Goal: Information Seeking & Learning: Learn about a topic

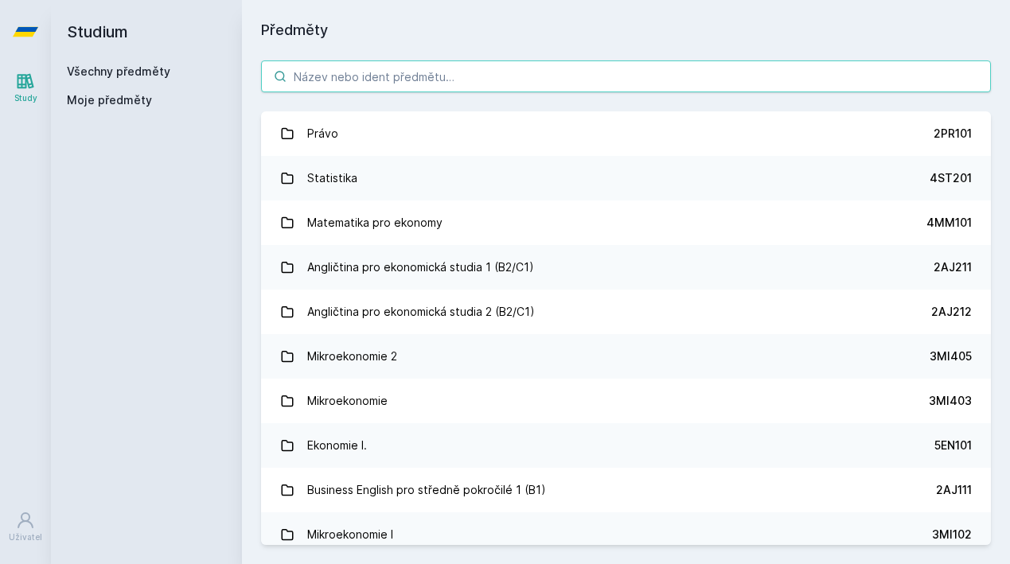
click at [655, 77] on input "search" at bounding box center [626, 77] width 730 height 32
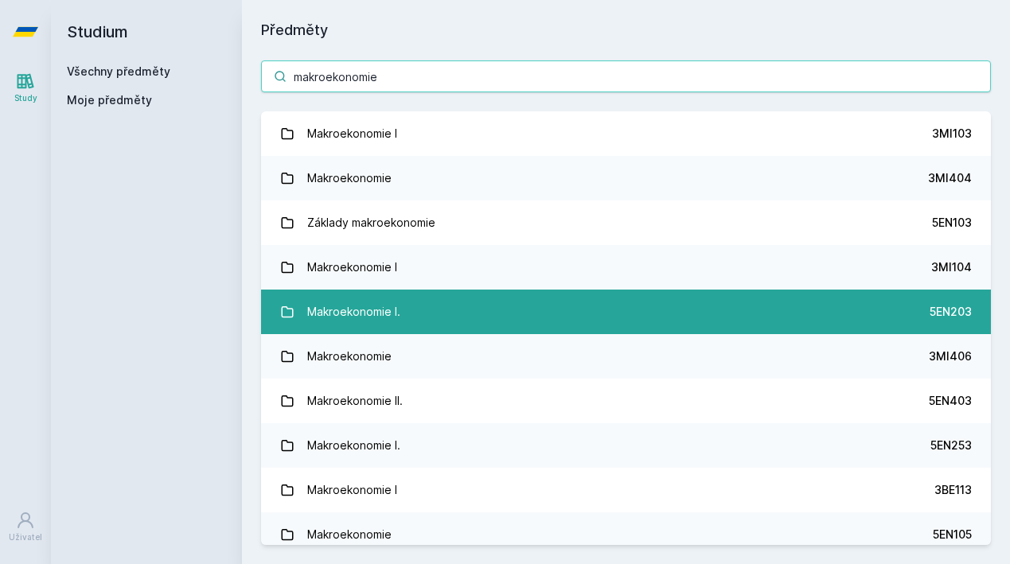
type input "makroekonomie"
click at [643, 295] on link "Makroekonomie I. 5EN203" at bounding box center [626, 312] width 730 height 45
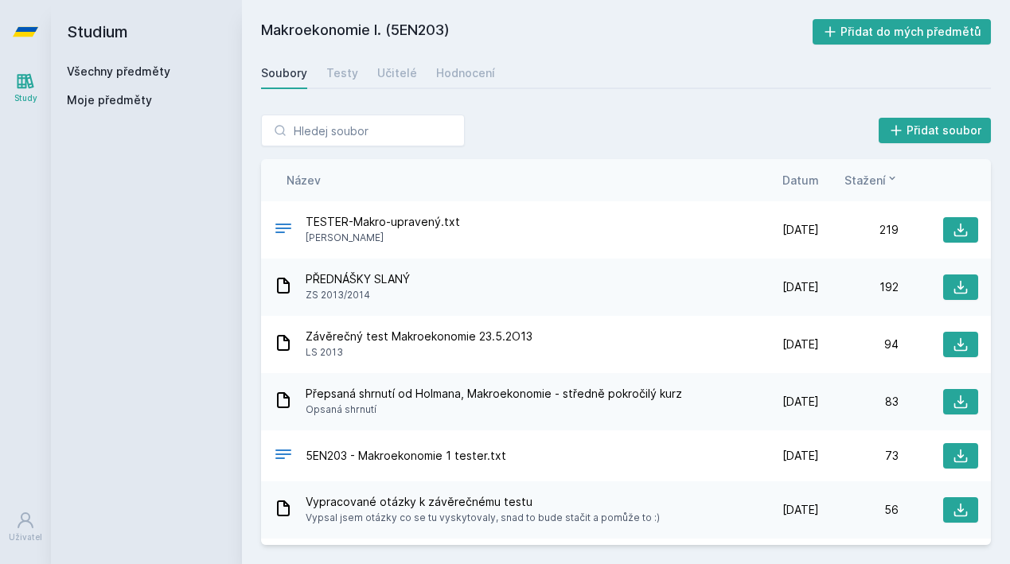
click at [802, 184] on span "Datum" at bounding box center [801, 180] width 37 height 17
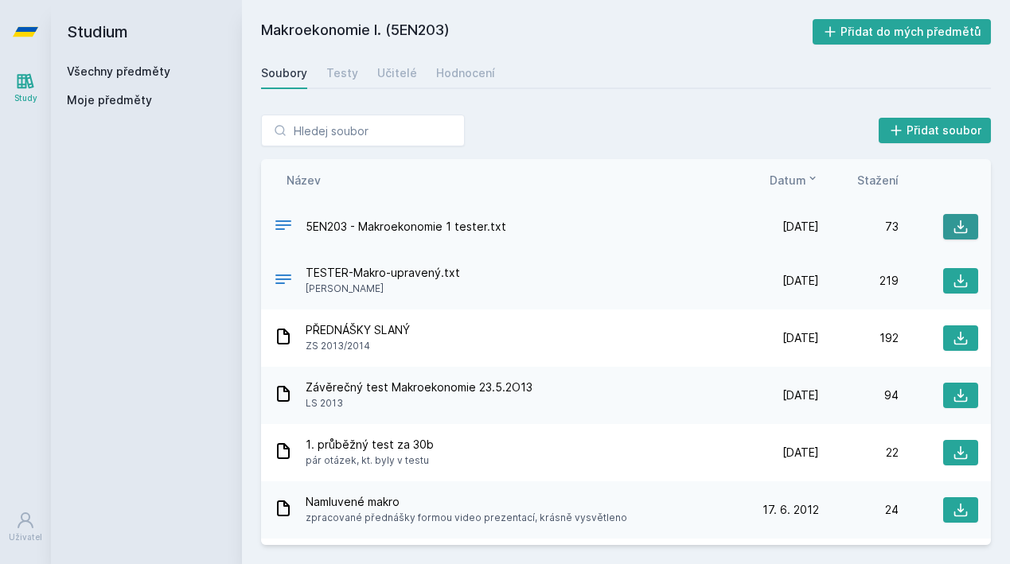
click at [947, 232] on button at bounding box center [960, 226] width 35 height 25
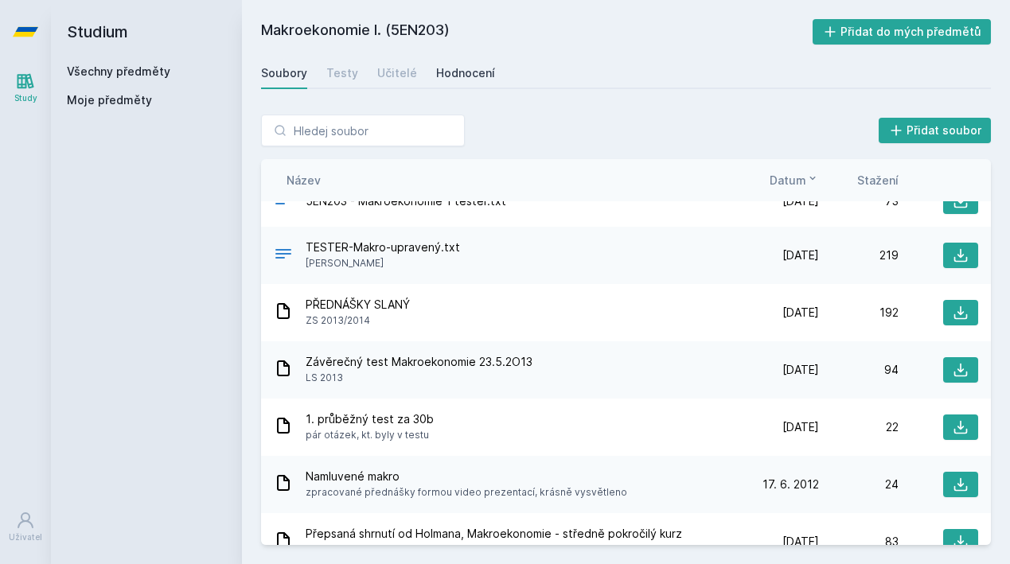
click at [439, 71] on div "Hodnocení" at bounding box center [465, 73] width 59 height 16
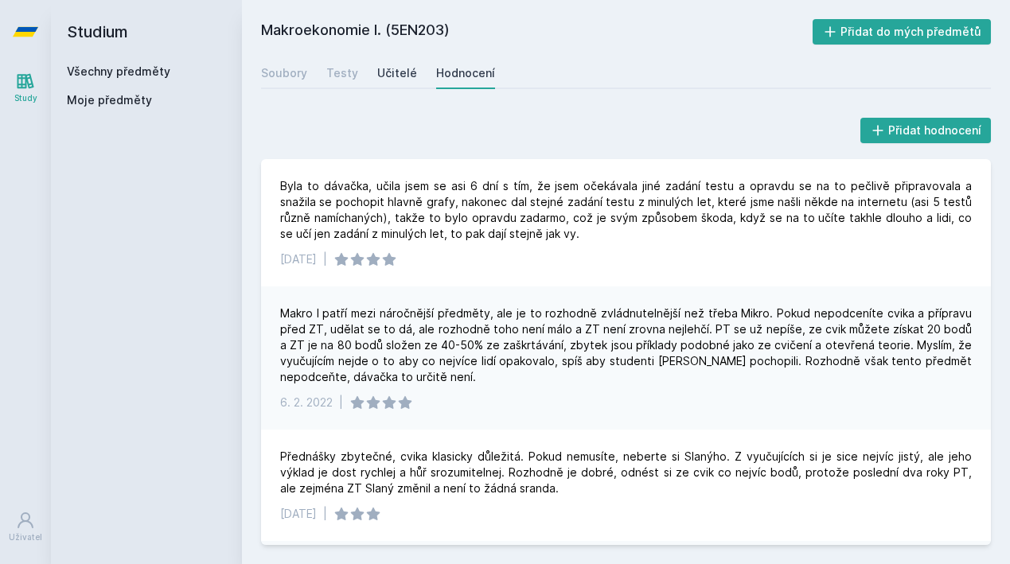
click at [388, 75] on div "Učitelé" at bounding box center [397, 73] width 40 height 16
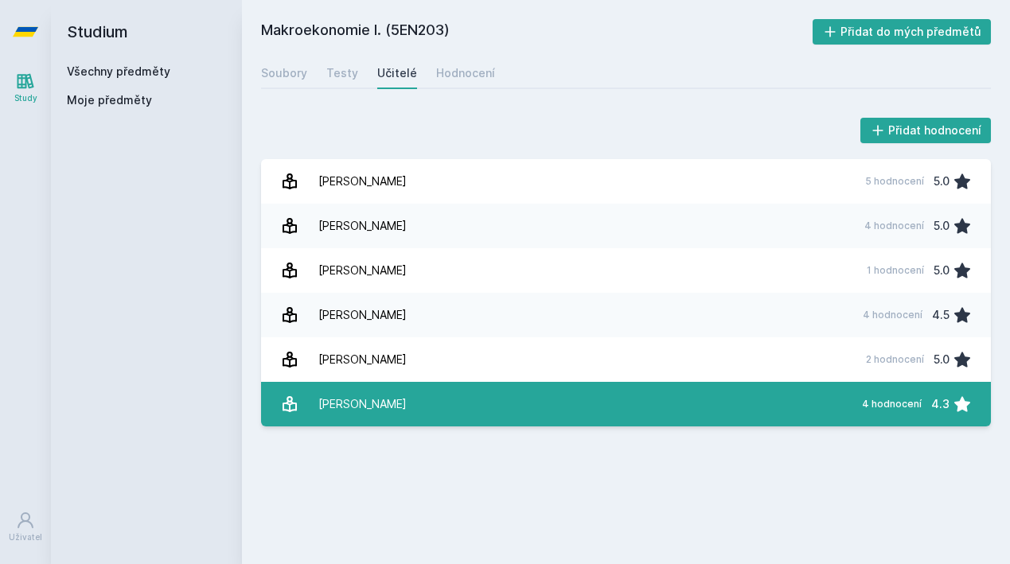
click at [337, 393] on div "Slaný Martin" at bounding box center [362, 405] width 88 height 32
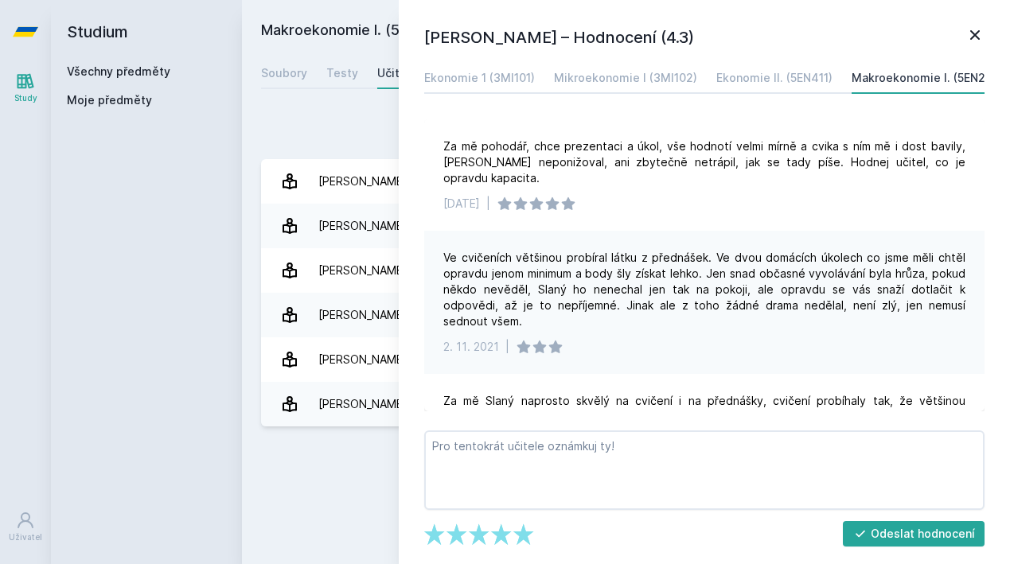
click at [971, 38] on icon at bounding box center [975, 34] width 19 height 19
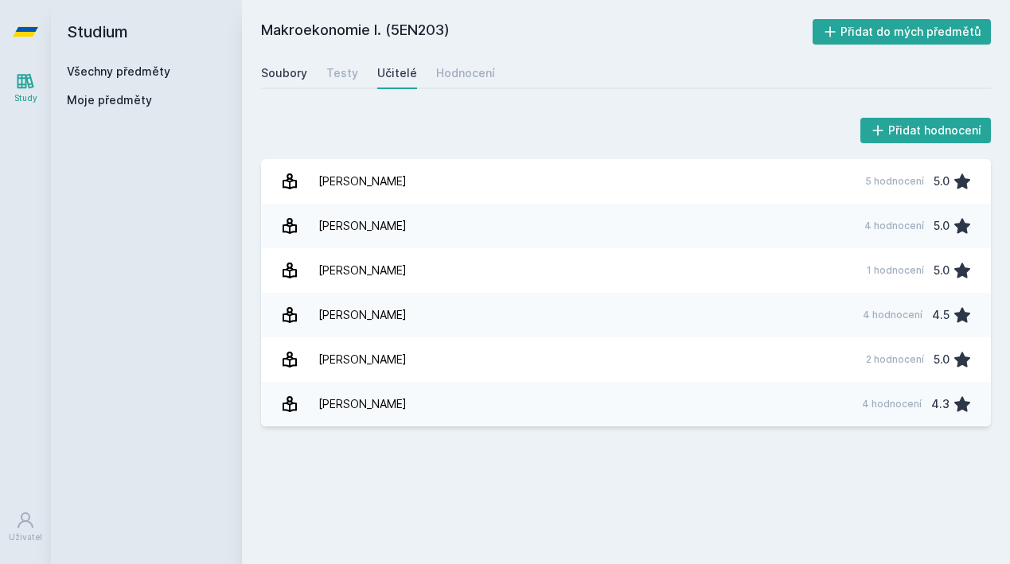
click at [291, 77] on div "Soubory" at bounding box center [284, 73] width 46 height 16
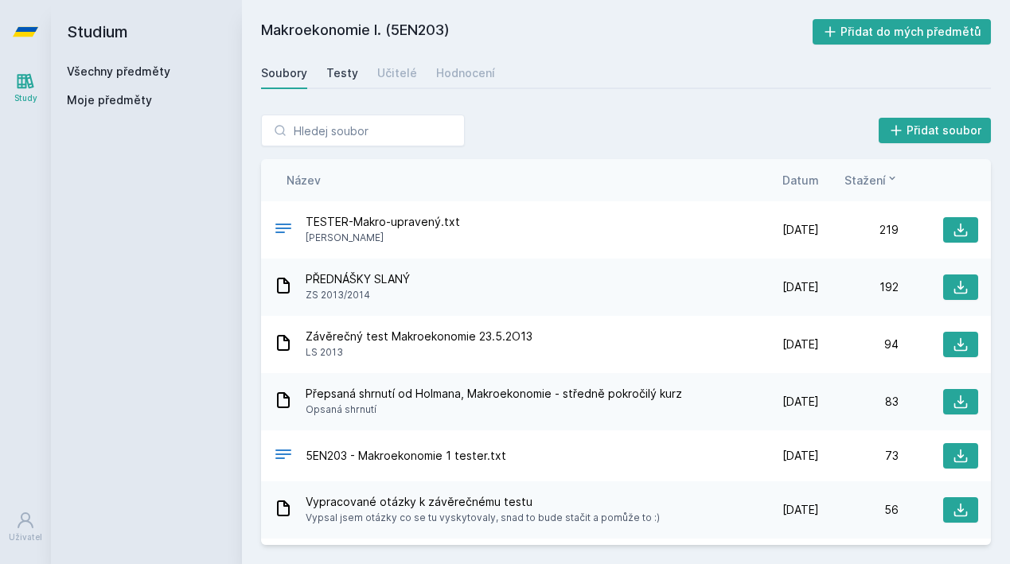
click at [331, 76] on div "Testy" at bounding box center [342, 73] width 32 height 16
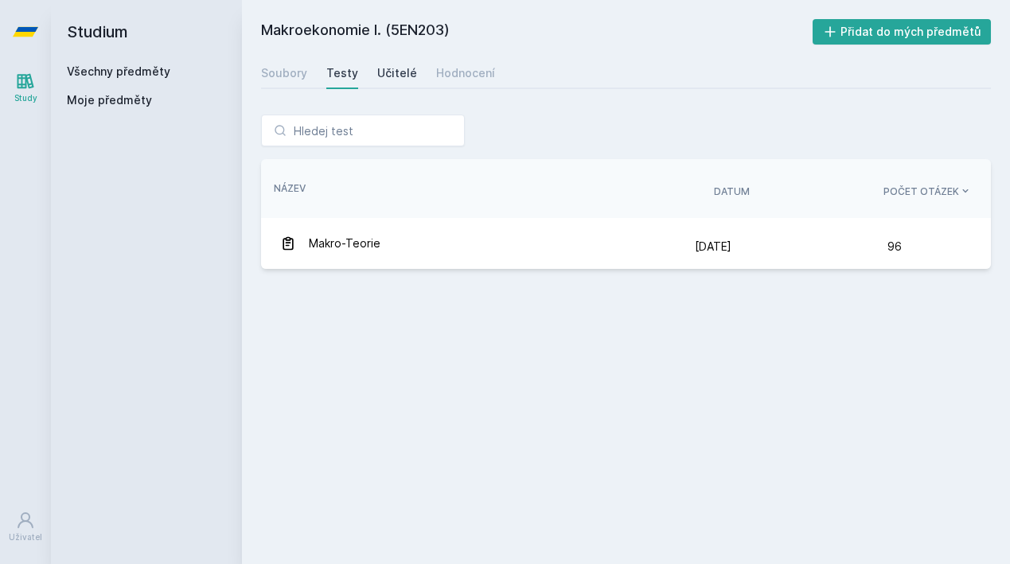
click at [401, 81] on link "Učitelé" at bounding box center [397, 73] width 40 height 32
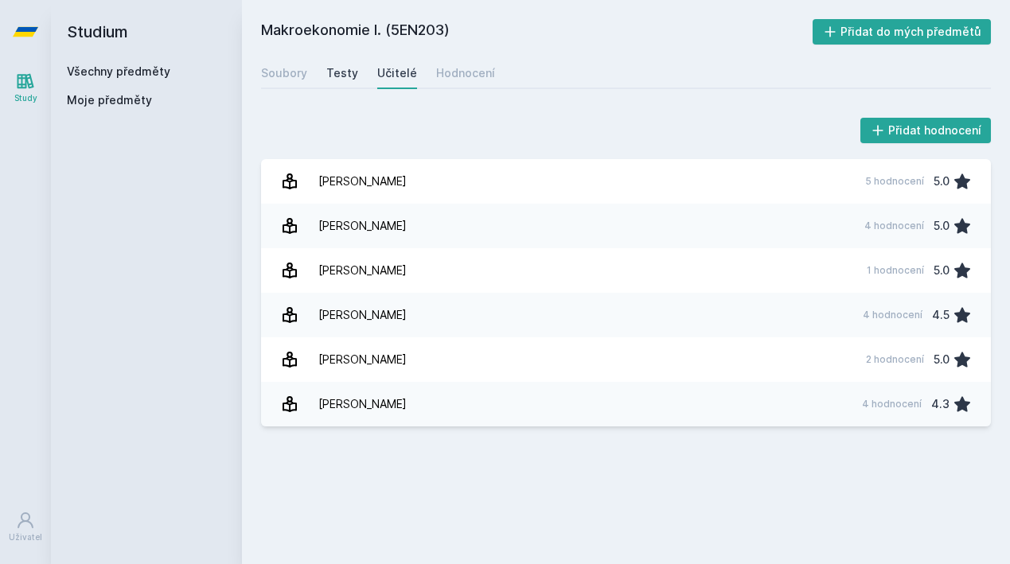
click at [343, 76] on div "Testy" at bounding box center [342, 73] width 32 height 16
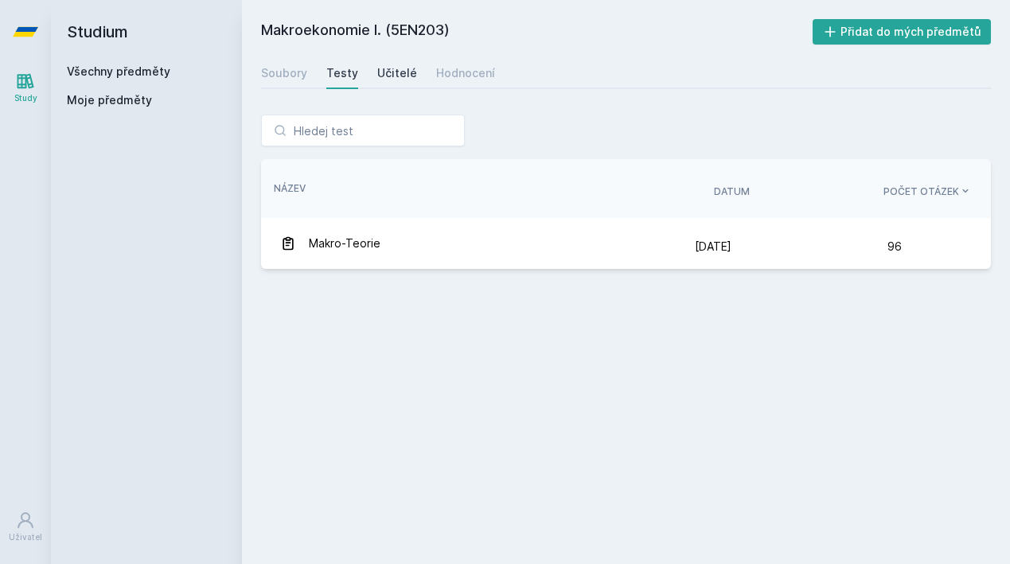
click at [404, 75] on div "Učitelé" at bounding box center [397, 73] width 40 height 16
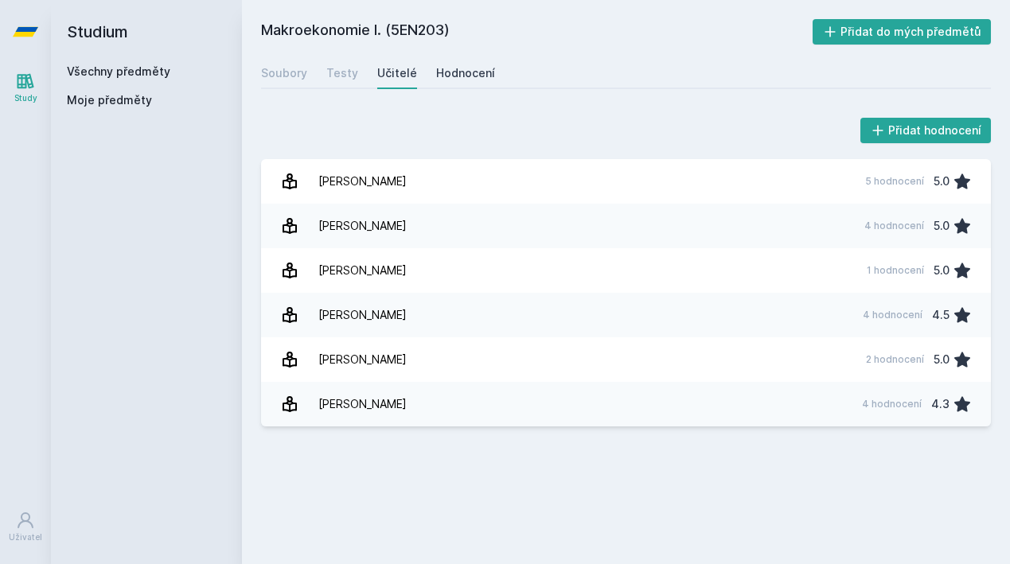
click at [457, 75] on div "Hodnocení" at bounding box center [465, 73] width 59 height 16
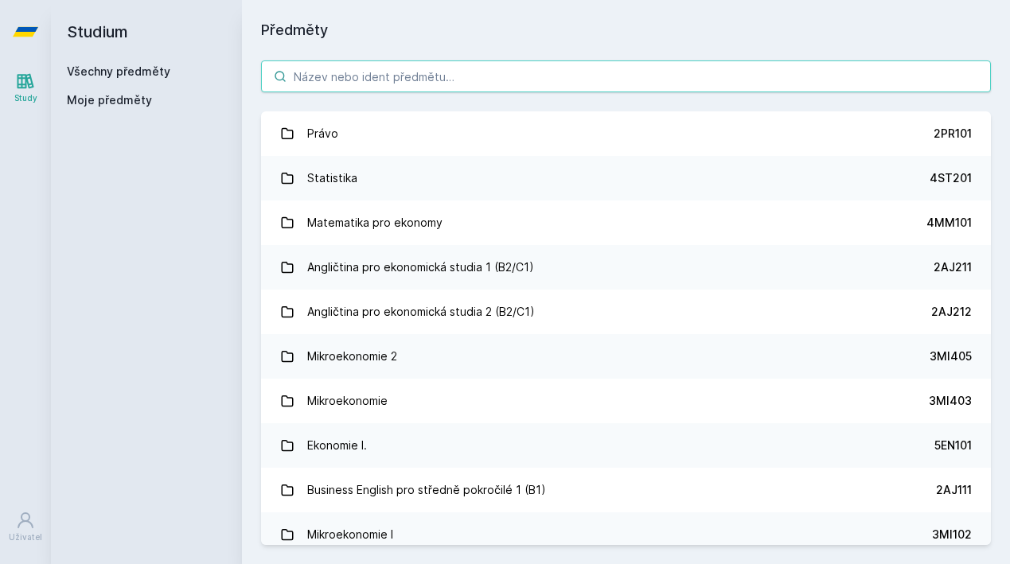
click at [618, 67] on input "search" at bounding box center [626, 77] width 730 height 32
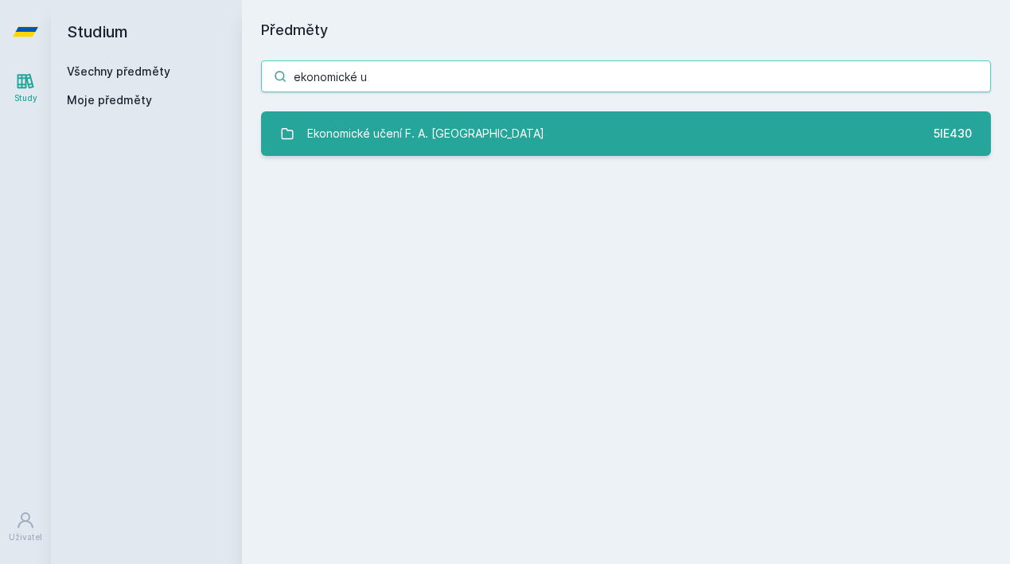
type input "ekonomické u"
click at [564, 134] on link "Ekonomické učení F. A. Hayeka 5IE430" at bounding box center [626, 133] width 730 height 45
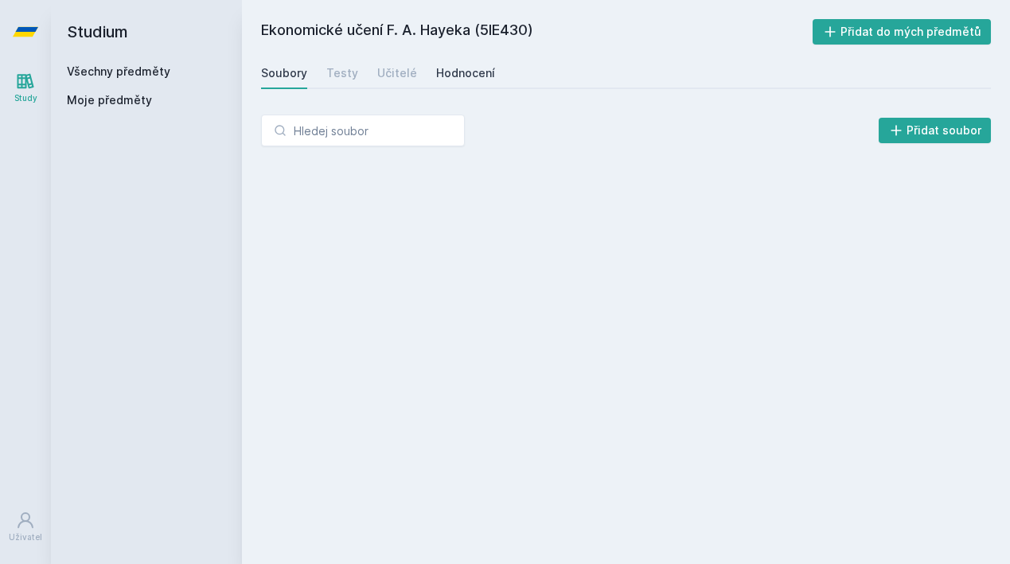
click at [457, 63] on link "Hodnocení" at bounding box center [465, 73] width 59 height 32
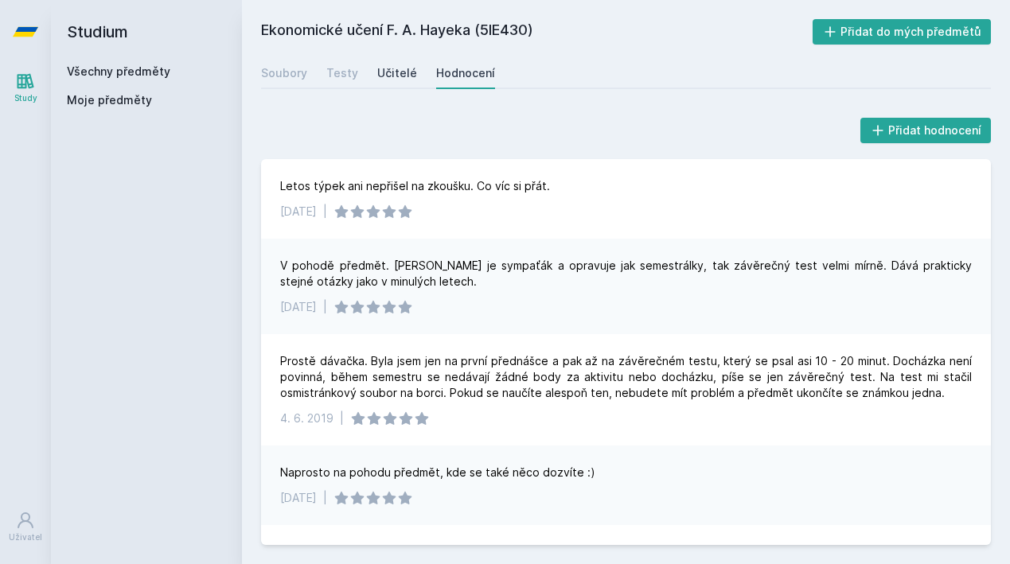
click at [384, 62] on link "Učitelé" at bounding box center [397, 73] width 40 height 32
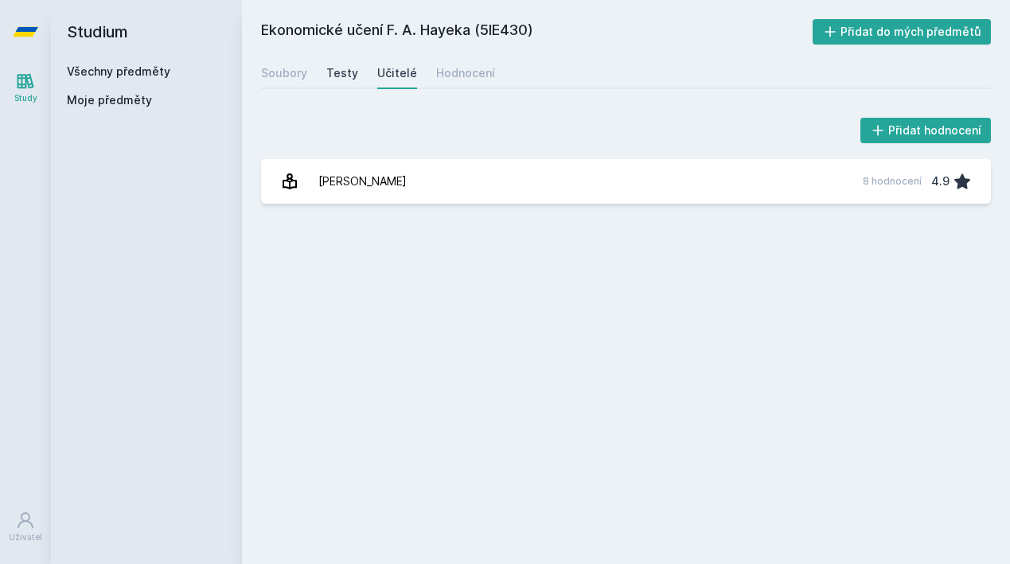
click at [342, 72] on div "Testy" at bounding box center [342, 73] width 32 height 16
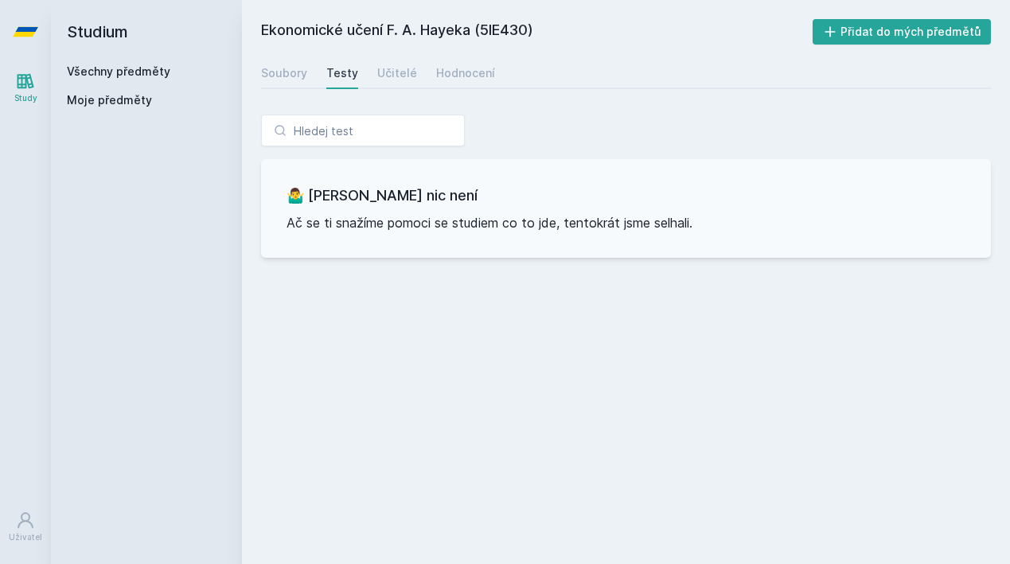
click at [291, 91] on div "Ekonomické učení F. A. Hayeka (5IE430) Přidat do mých předmětů [GEOGRAPHIC_DATA…" at bounding box center [626, 282] width 730 height 526
click at [291, 77] on div "Soubory" at bounding box center [284, 73] width 46 height 16
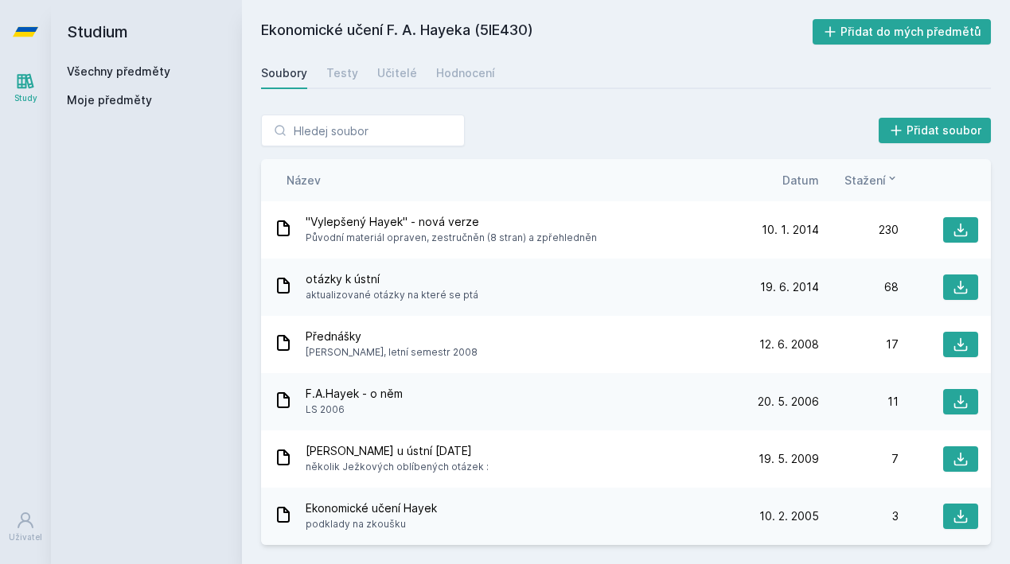
click at [795, 171] on div "Název Datum Stažení" at bounding box center [626, 180] width 730 height 42
click at [804, 182] on span "Datum" at bounding box center [801, 180] width 37 height 17
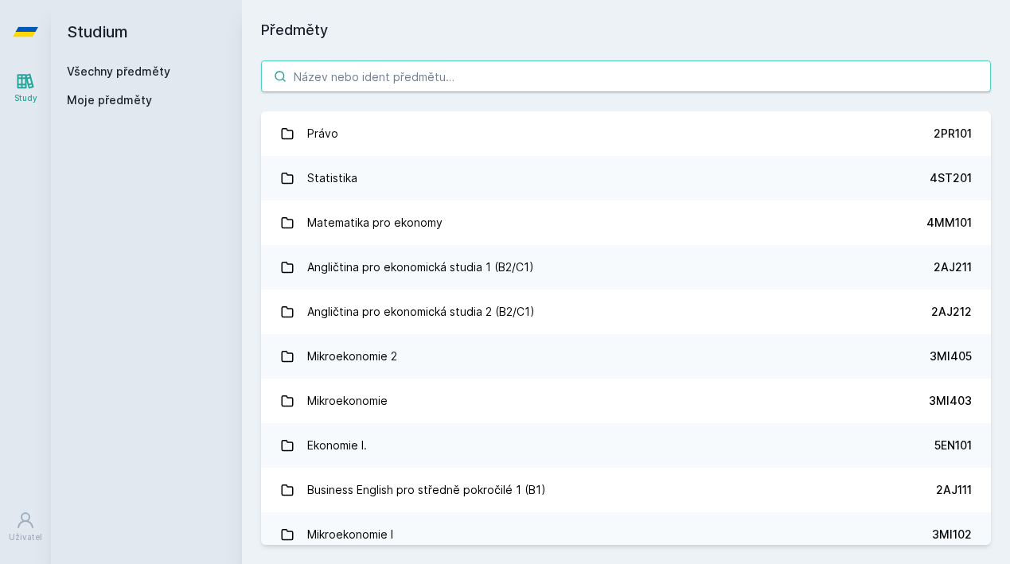
click at [321, 73] on input "search" at bounding box center [626, 77] width 730 height 32
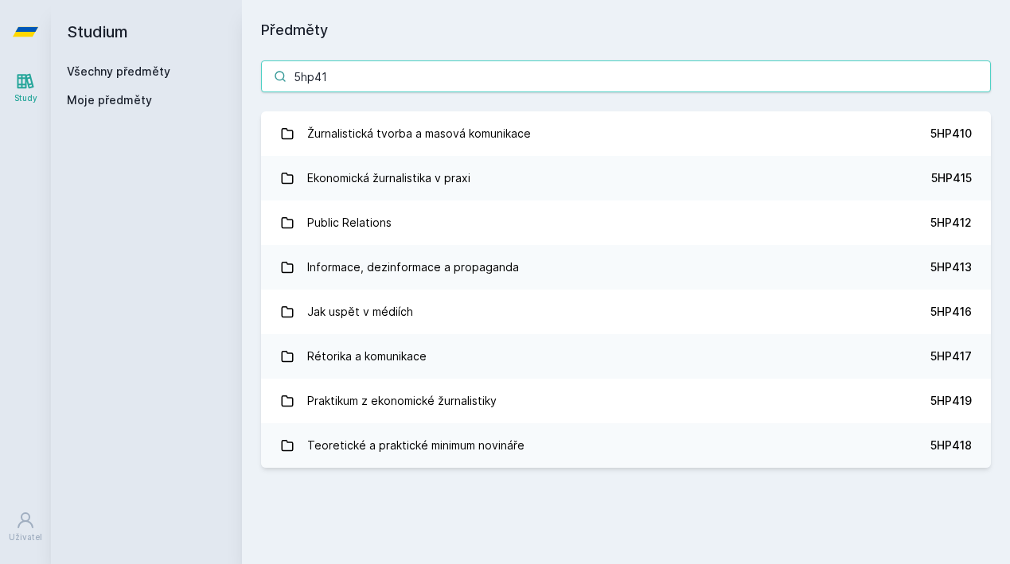
type input "5hp413"
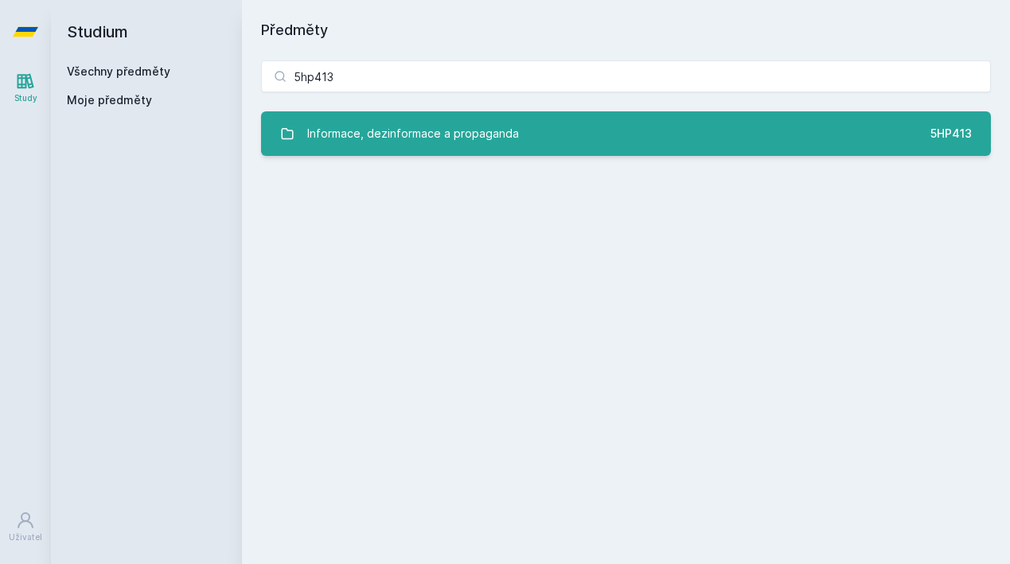
click at [314, 129] on div "Informace, dezinformace a propaganda" at bounding box center [413, 134] width 212 height 32
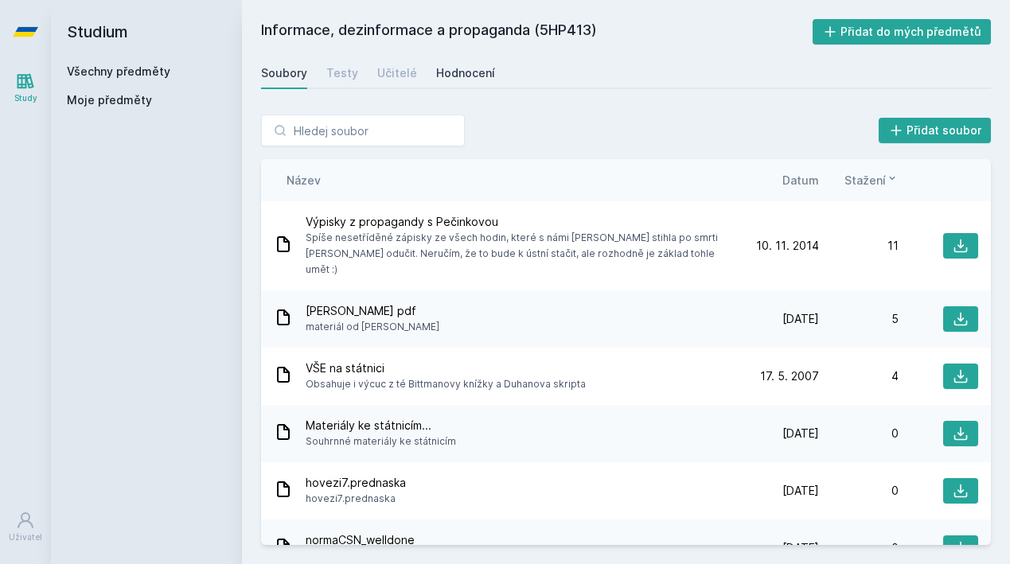
click at [467, 78] on div "Hodnocení" at bounding box center [465, 73] width 59 height 16
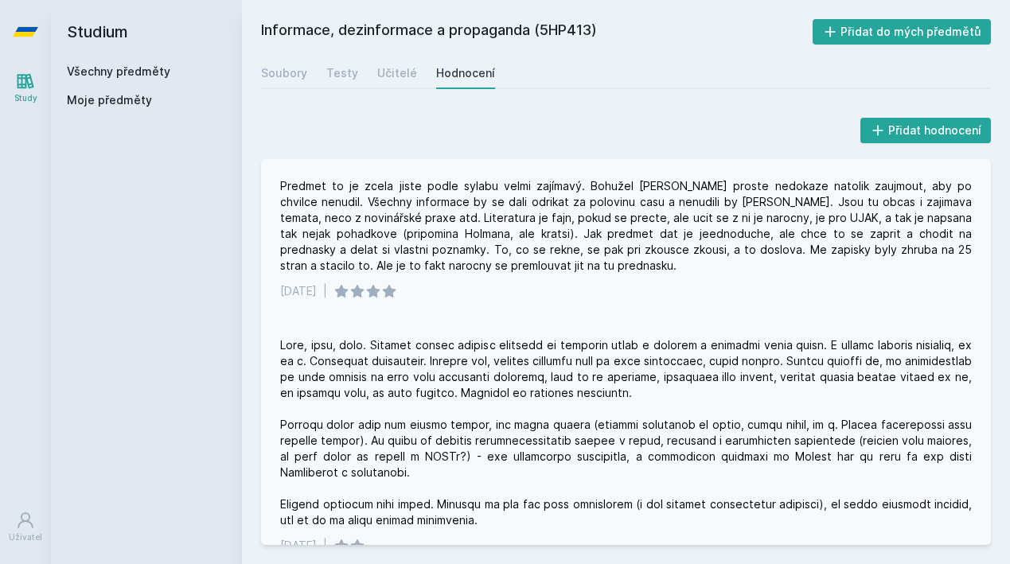
scroll to position [20, 0]
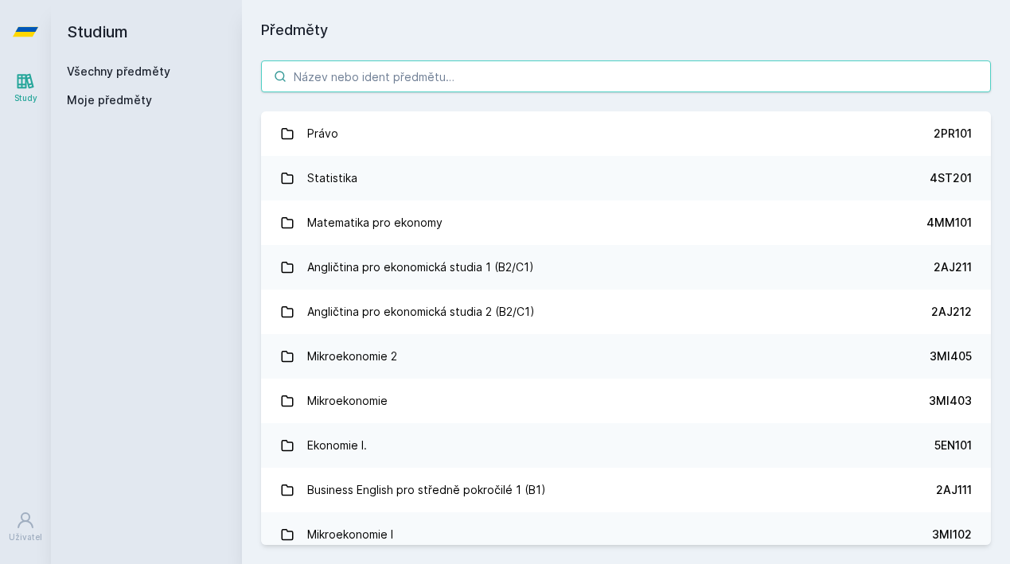
click at [326, 72] on input "search" at bounding box center [626, 77] width 730 height 32
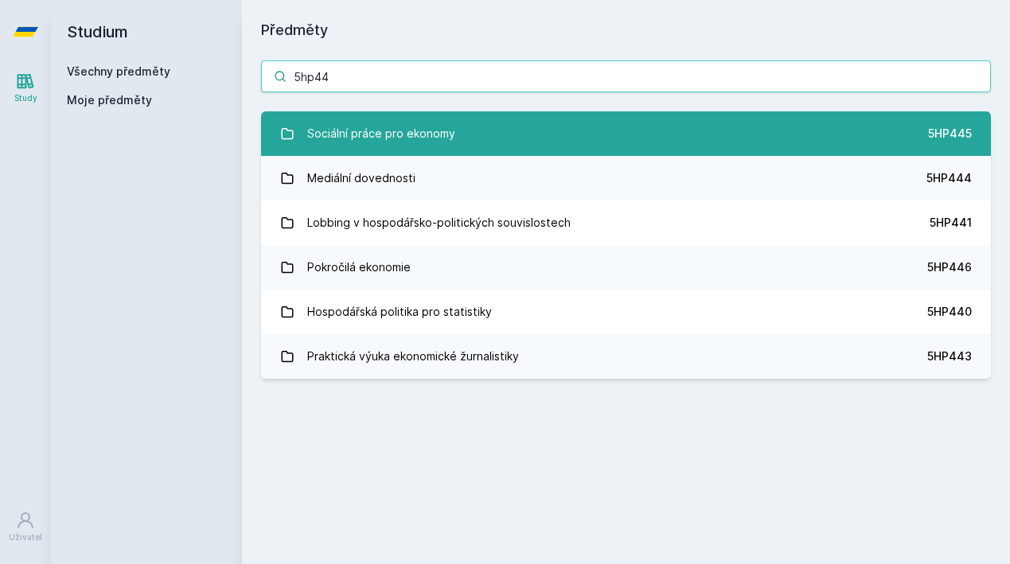
type input "5hp44"
click at [284, 123] on link "Sociální práce pro ekonomy 5HP445" at bounding box center [626, 133] width 730 height 45
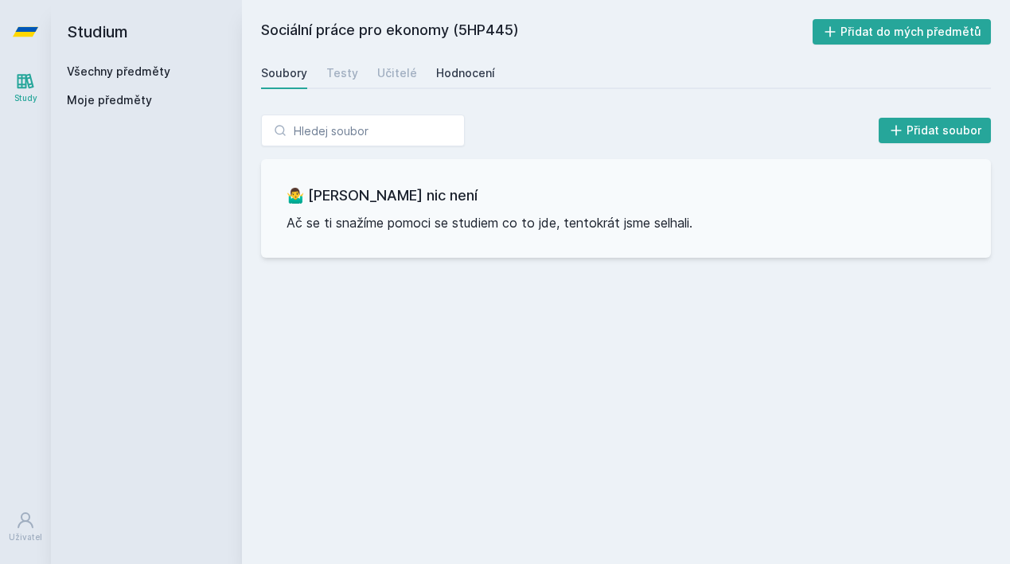
click at [460, 71] on div "Hodnocení" at bounding box center [465, 73] width 59 height 16
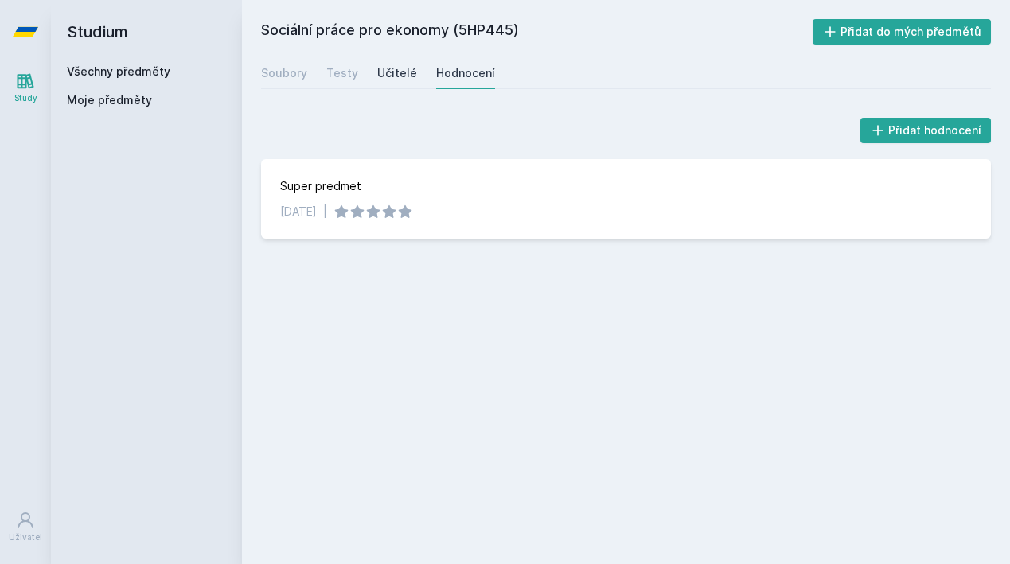
click at [396, 65] on div "Učitelé" at bounding box center [397, 73] width 40 height 16
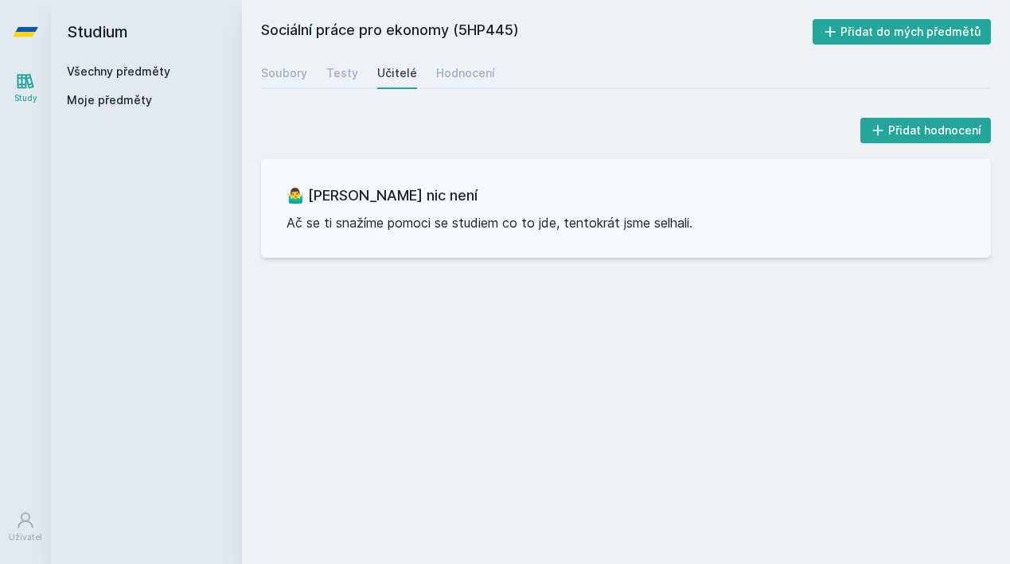
click at [318, 79] on div "Soubory Testy Učitelé Hodnocení" at bounding box center [626, 73] width 730 height 32
click at [337, 72] on div "Testy" at bounding box center [342, 73] width 32 height 16
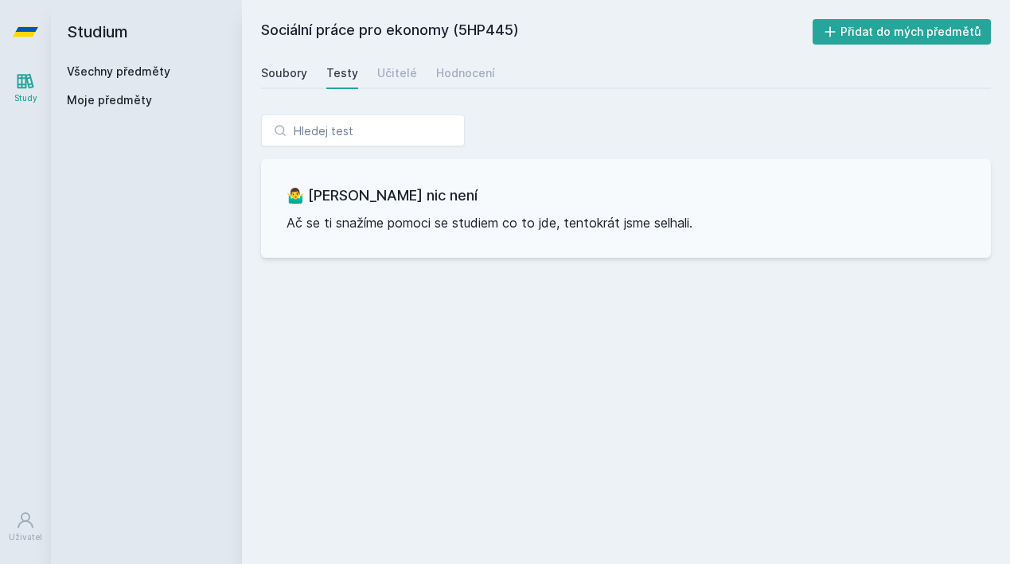
click at [275, 74] on div "Soubory" at bounding box center [284, 73] width 46 height 16
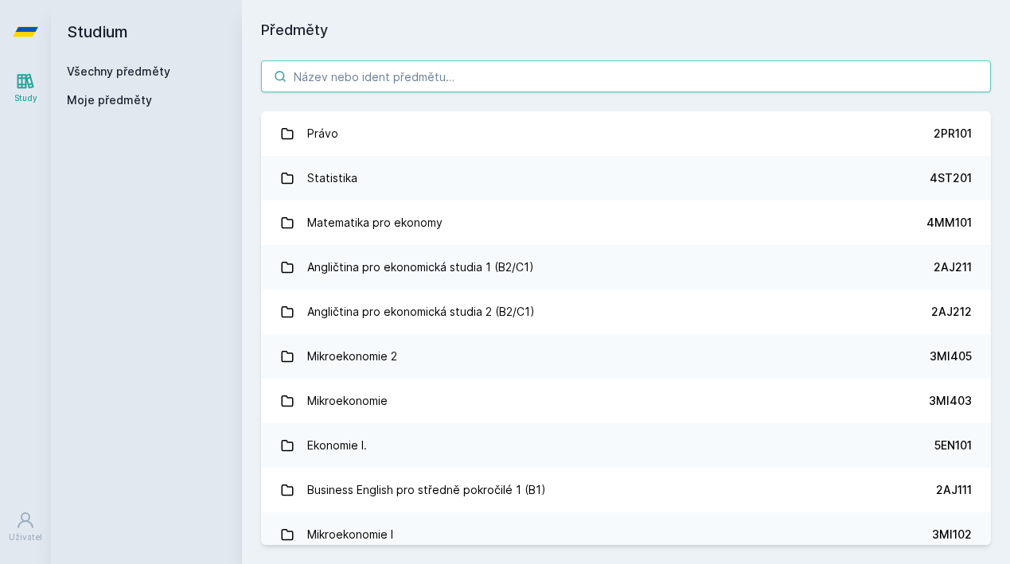
click at [341, 80] on input "search" at bounding box center [626, 77] width 730 height 32
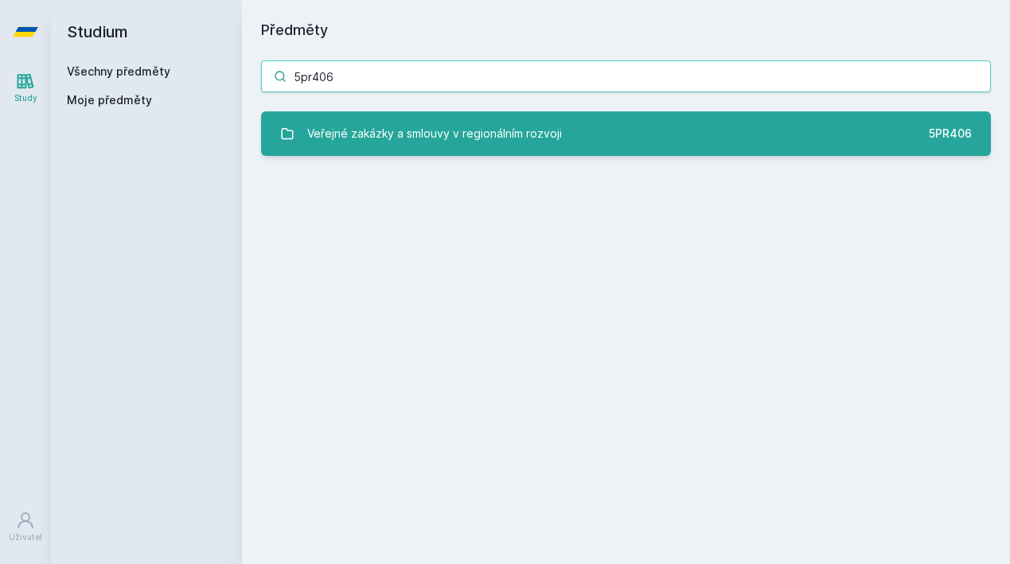
type input "5pr406"
click at [361, 143] on div "Veřejné zakázky a smlouvy v regionálním rozvoji" at bounding box center [434, 134] width 255 height 32
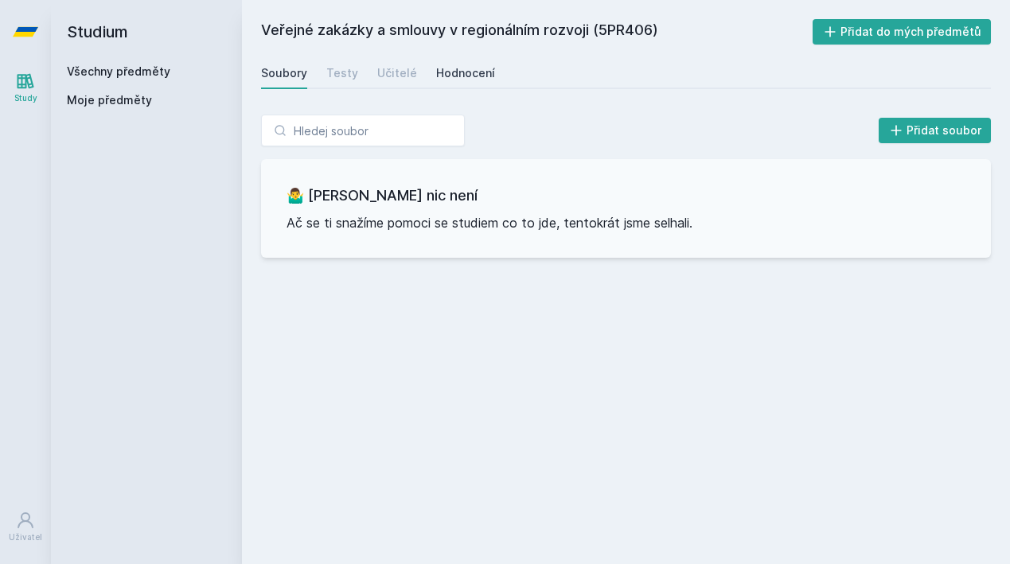
click at [455, 67] on div "Hodnocení" at bounding box center [465, 73] width 59 height 16
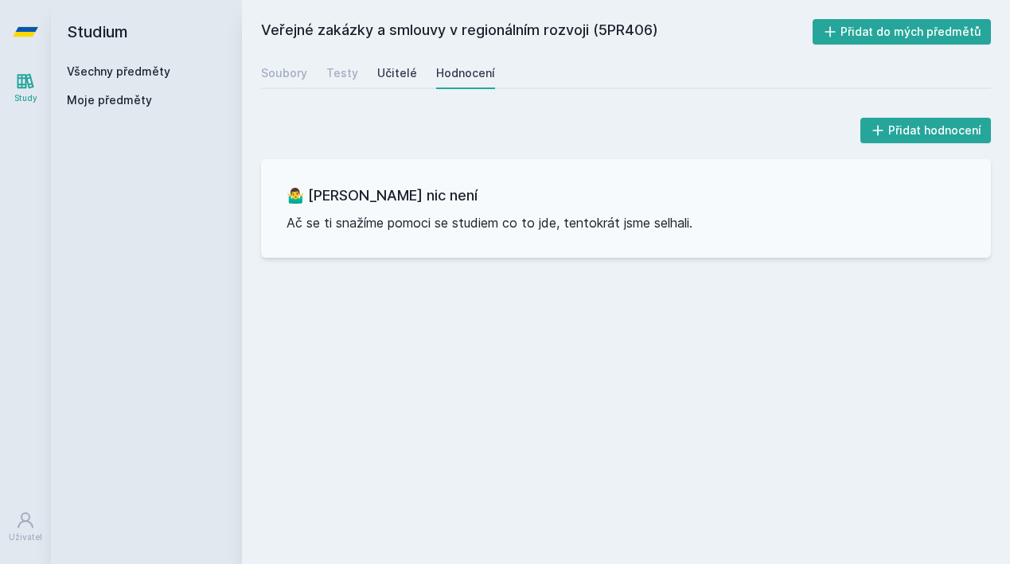
click at [389, 79] on div "Učitelé" at bounding box center [397, 73] width 40 height 16
click at [282, 63] on link "Soubory" at bounding box center [284, 73] width 46 height 32
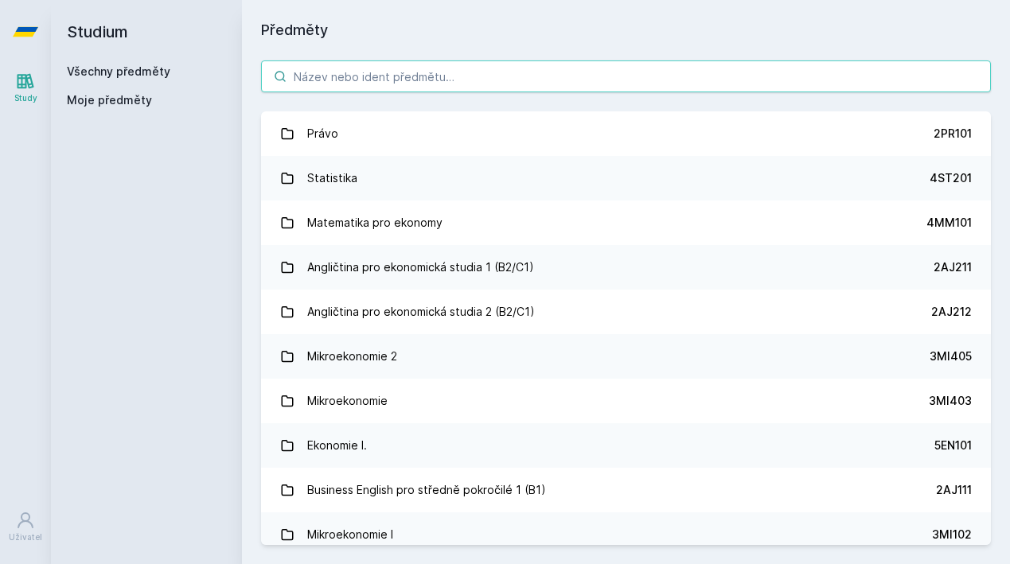
click at [312, 72] on input "search" at bounding box center [626, 77] width 730 height 32
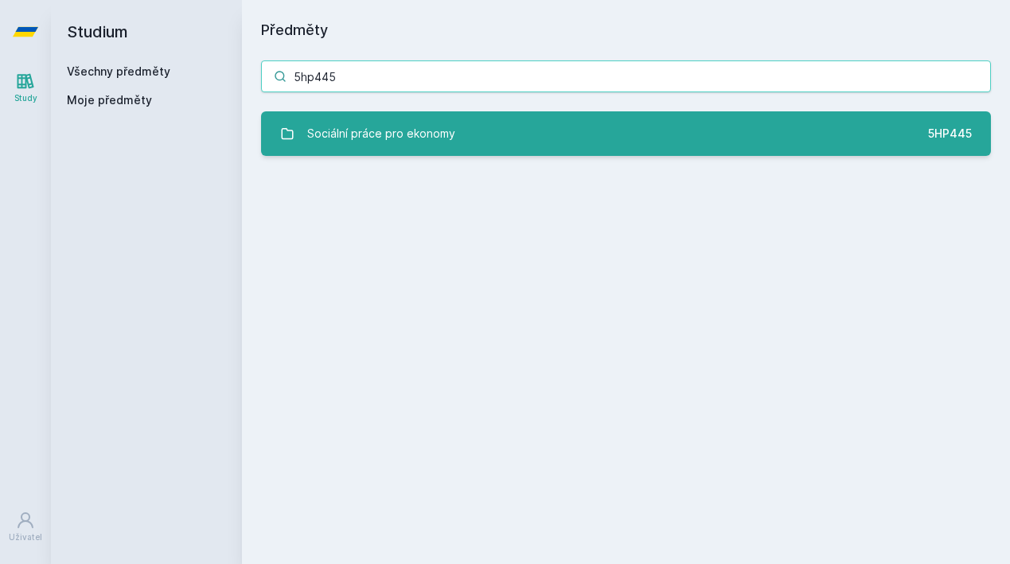
type input "5hp445"
click at [323, 123] on div "Sociální práce pro ekonomy" at bounding box center [381, 134] width 148 height 32
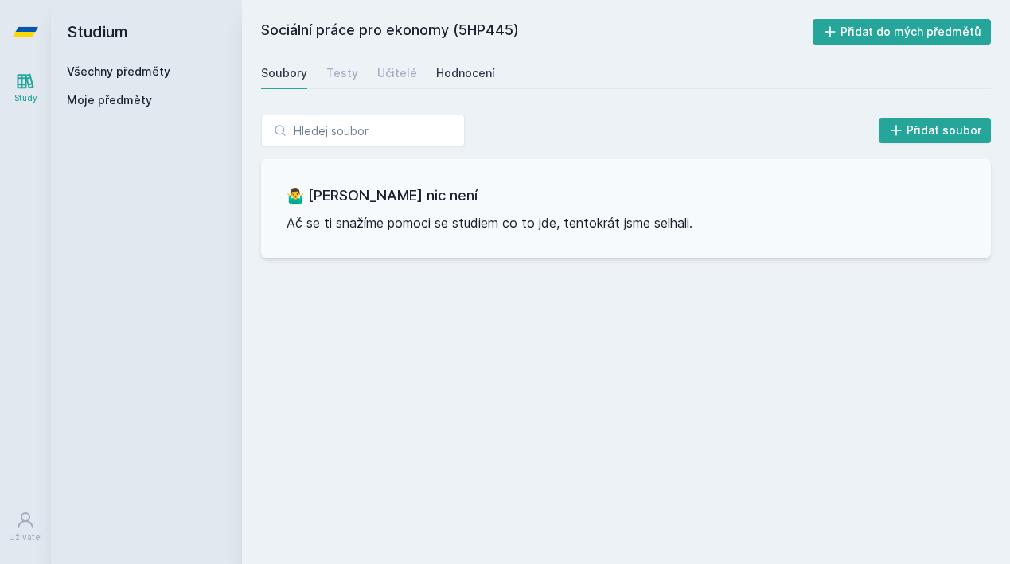
click at [471, 77] on div "Hodnocení" at bounding box center [465, 73] width 59 height 16
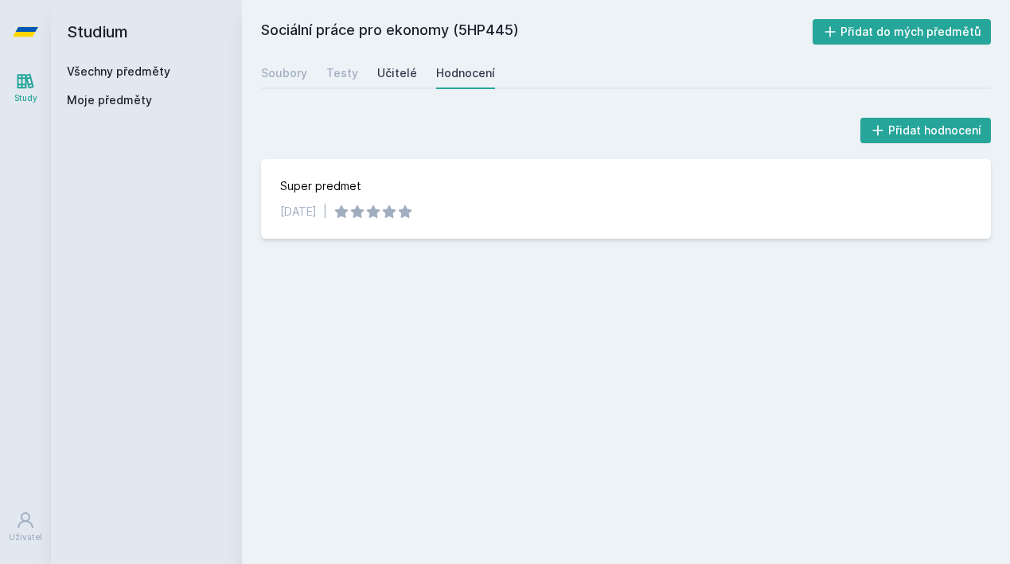
click at [391, 72] on div "Učitelé" at bounding box center [397, 73] width 40 height 16
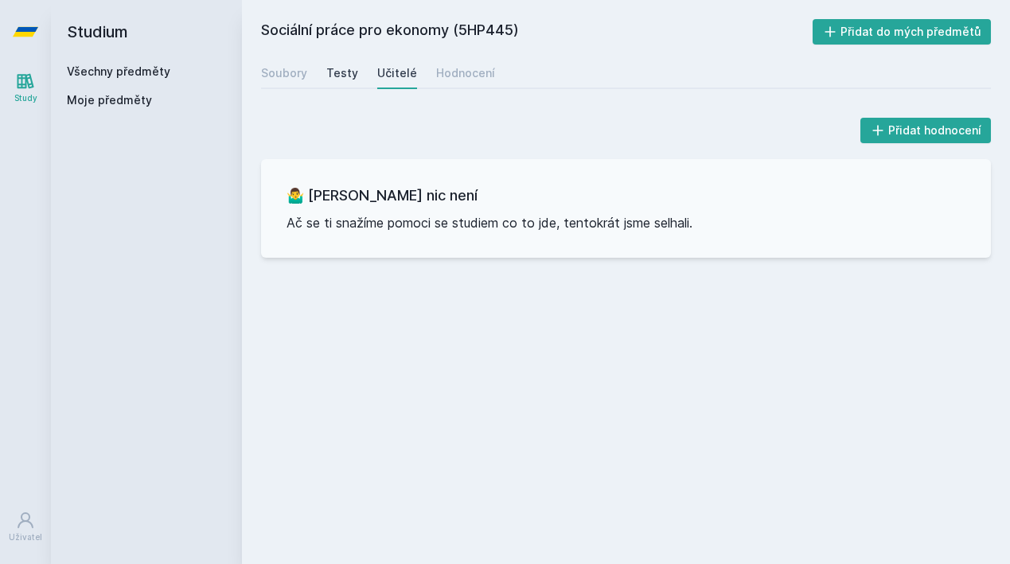
click at [330, 75] on div "Testy" at bounding box center [342, 73] width 32 height 16
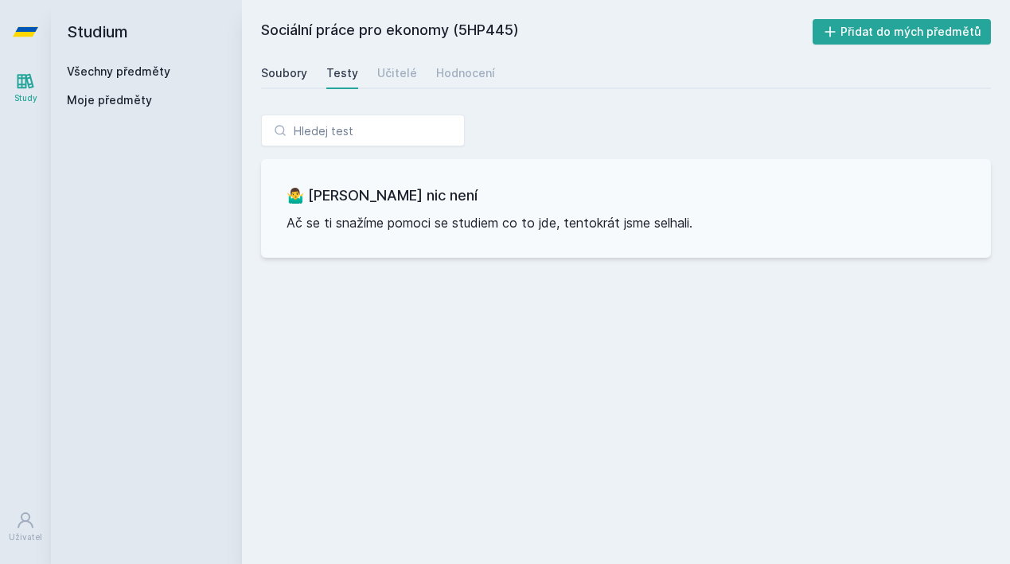
click at [266, 80] on div "Soubory" at bounding box center [284, 73] width 46 height 16
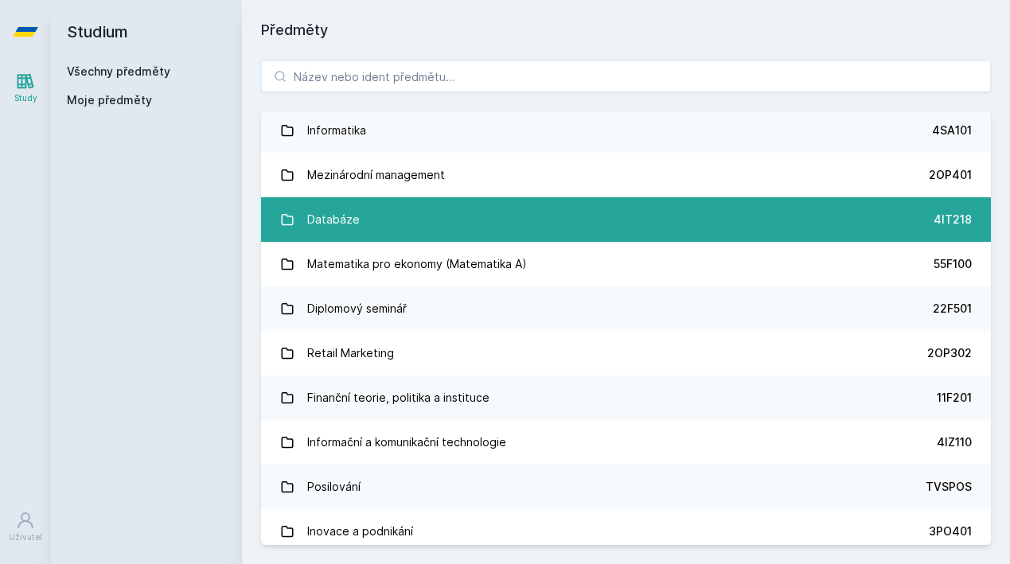
scroll to position [858, 0]
